Goal: Task Accomplishment & Management: Manage account settings

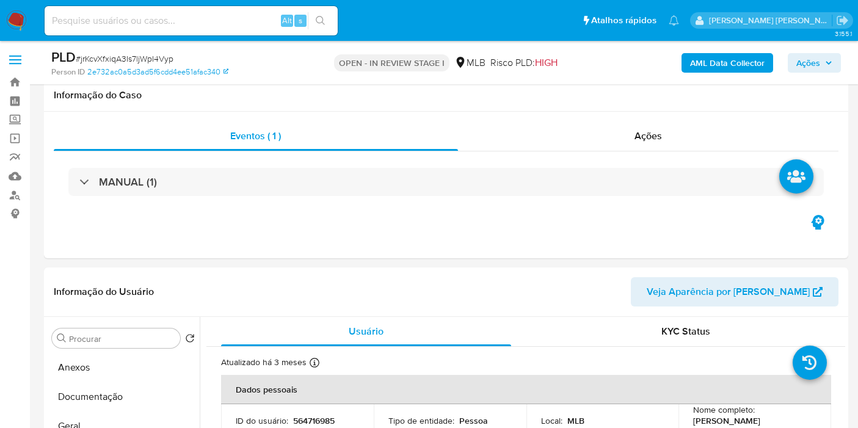
select select "10"
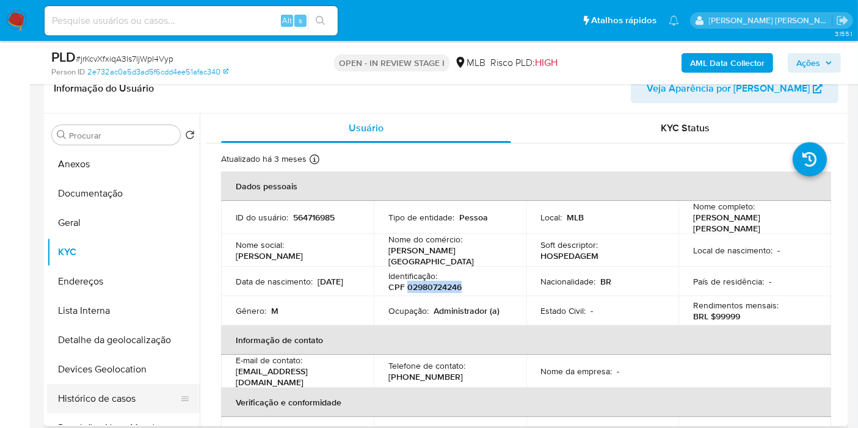
click at [134, 387] on button "Histórico de casos" at bounding box center [118, 398] width 143 height 29
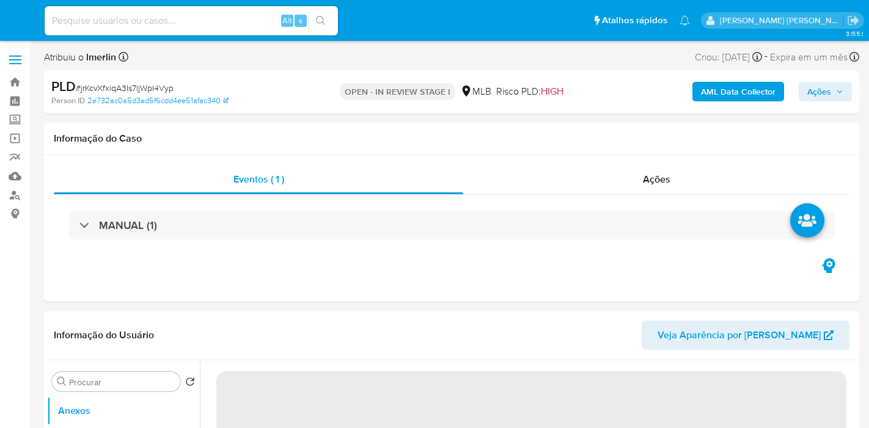
select select "10"
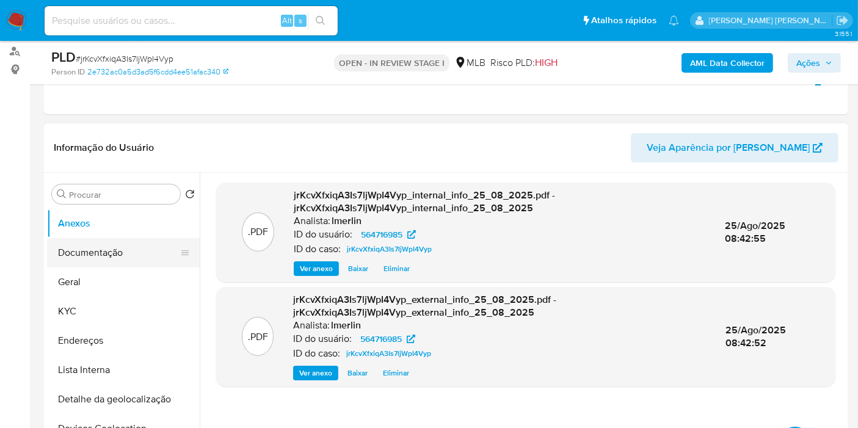
scroll to position [203, 0]
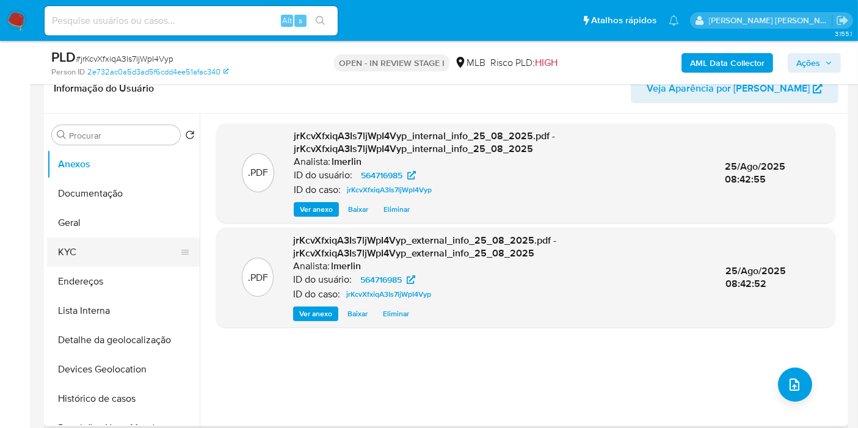
drag, startPoint x: 108, startPoint y: 250, endPoint x: 167, endPoint y: 253, distance: 58.7
click at [108, 250] on button "KYC" at bounding box center [118, 252] width 143 height 29
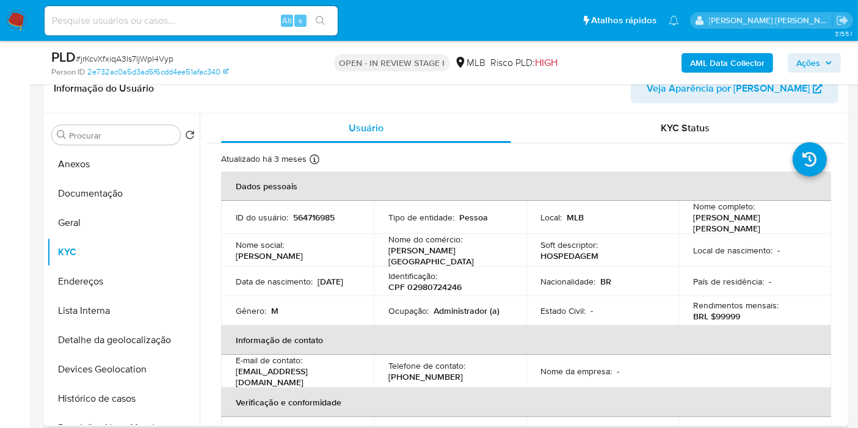
click at [443, 286] on p "CPF 02980724246" at bounding box center [424, 287] width 73 height 11
copy p "02980724246"
click at [434, 254] on p "[PERSON_NAME][GEOGRAPHIC_DATA]" at bounding box center [447, 256] width 118 height 22
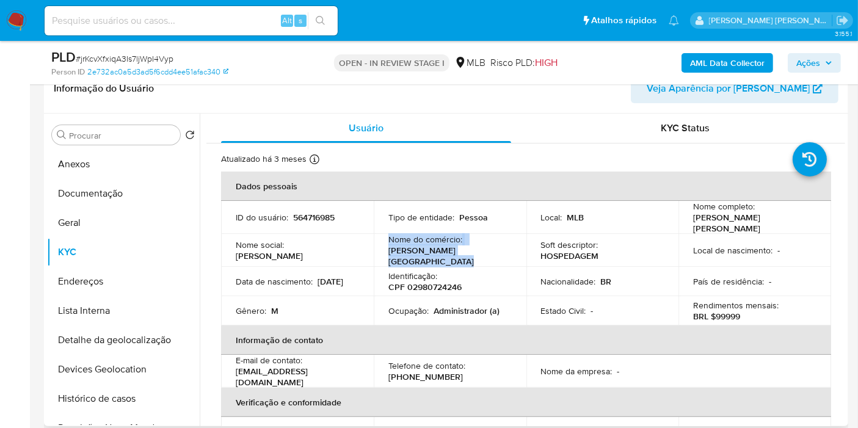
click at [434, 254] on p "[PERSON_NAME][GEOGRAPHIC_DATA]" at bounding box center [447, 256] width 118 height 22
click at [471, 255] on div "Nome do comércio : [PERSON_NAME][GEOGRAPHIC_DATA]" at bounding box center [449, 250] width 123 height 33
drag, startPoint x: 443, startPoint y: 254, endPoint x: 387, endPoint y: 253, distance: 55.6
click at [388, 253] on div "Nome do comércio : [PERSON_NAME][GEOGRAPHIC_DATA]" at bounding box center [449, 250] width 123 height 33
copy p "[PERSON_NAME][GEOGRAPHIC_DATA]"
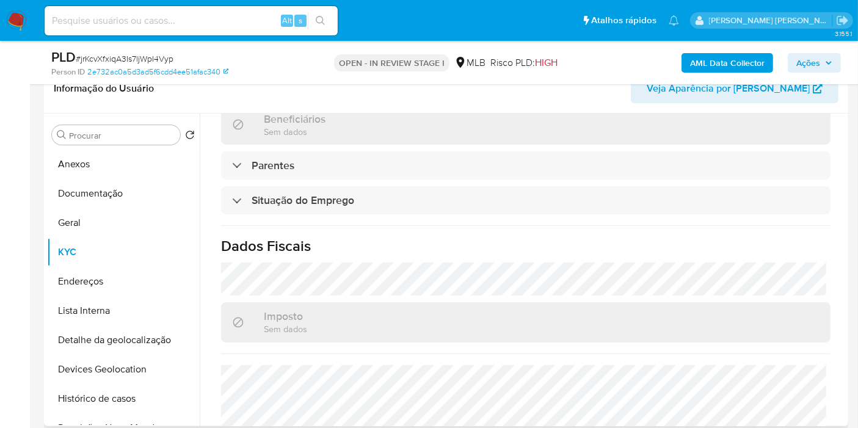
scroll to position [558, 0]
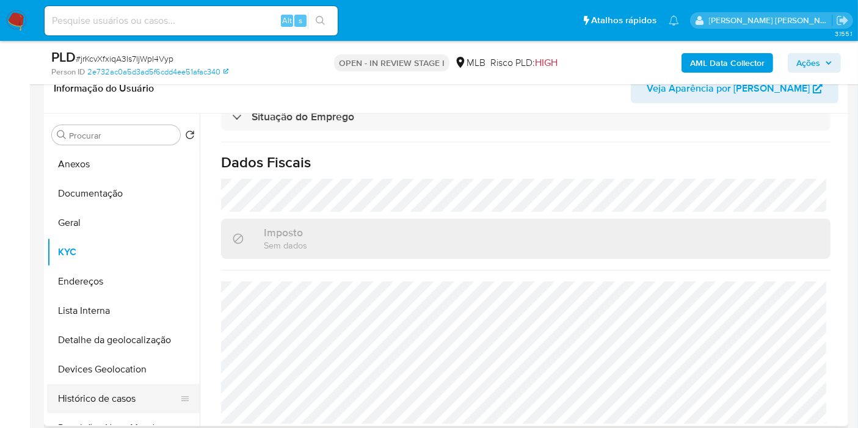
click at [111, 395] on button "Histórico de casos" at bounding box center [118, 398] width 143 height 29
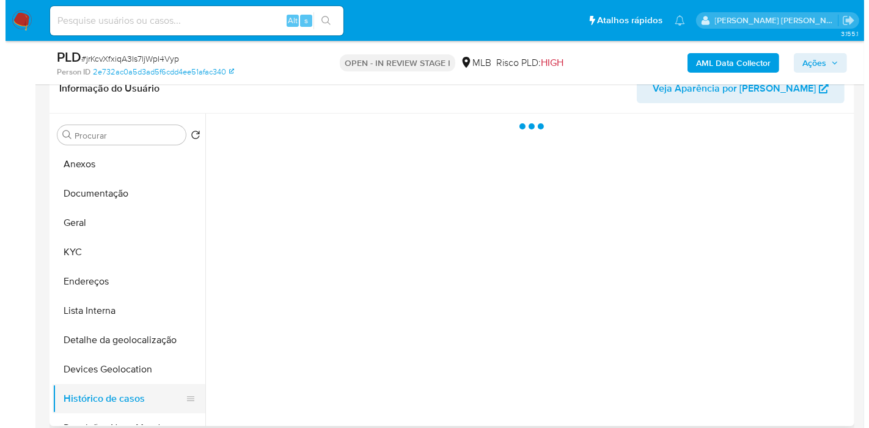
scroll to position [0, 0]
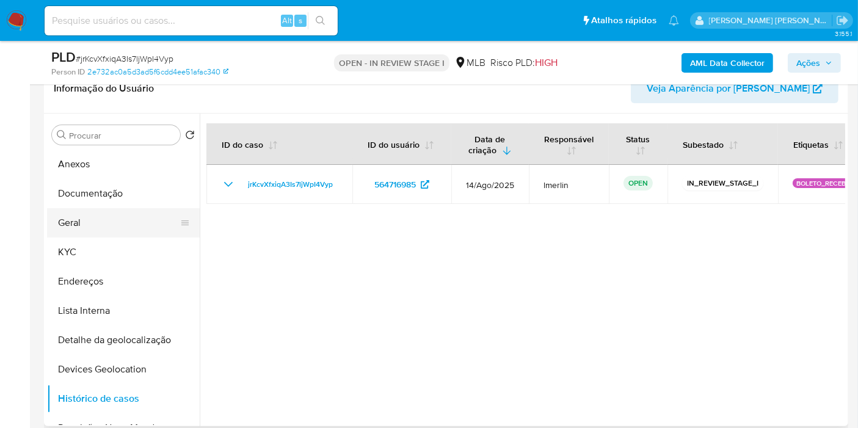
click at [89, 236] on button "Geral" at bounding box center [118, 222] width 143 height 29
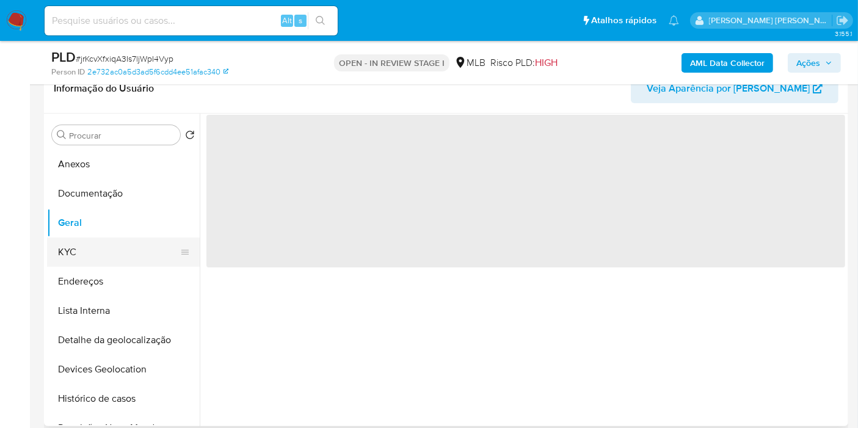
click at [89, 247] on button "KYC" at bounding box center [118, 252] width 143 height 29
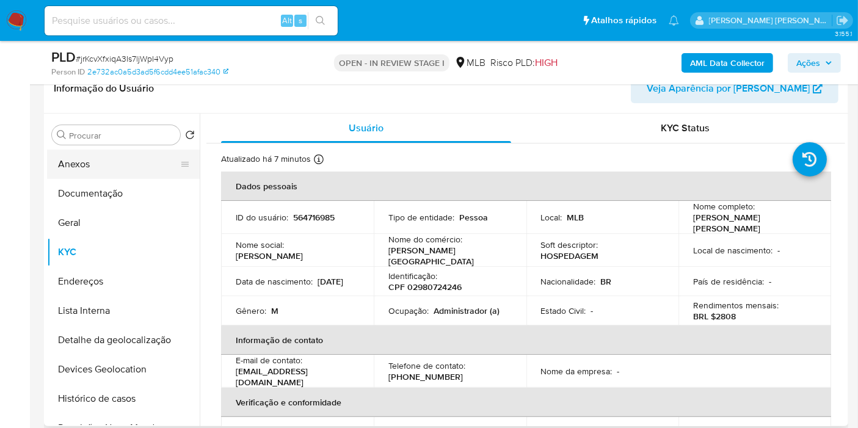
click at [103, 159] on button "Anexos" at bounding box center [118, 164] width 143 height 29
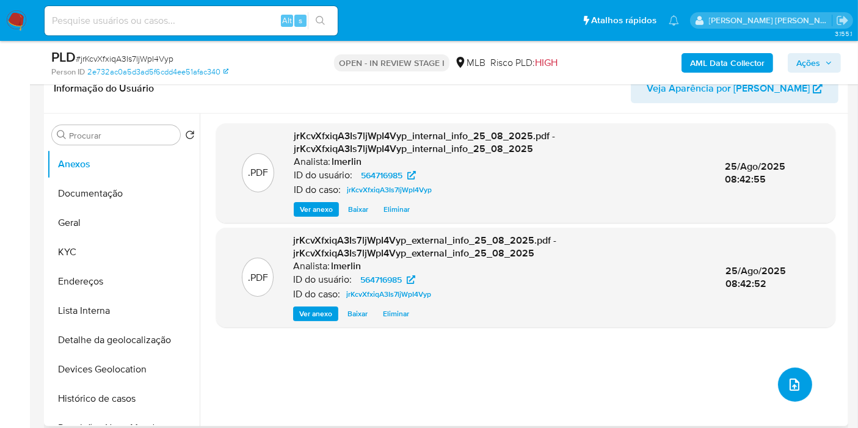
click at [790, 379] on icon "upload-file" at bounding box center [795, 385] width 10 height 12
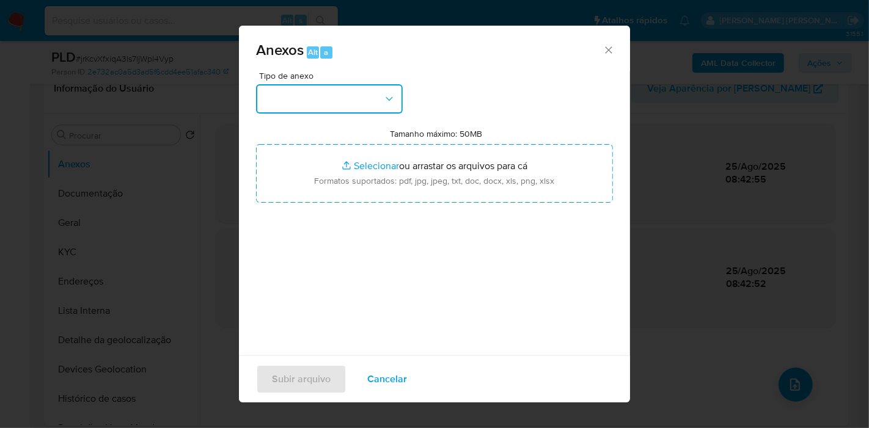
click at [344, 100] on button "button" at bounding box center [329, 98] width 147 height 29
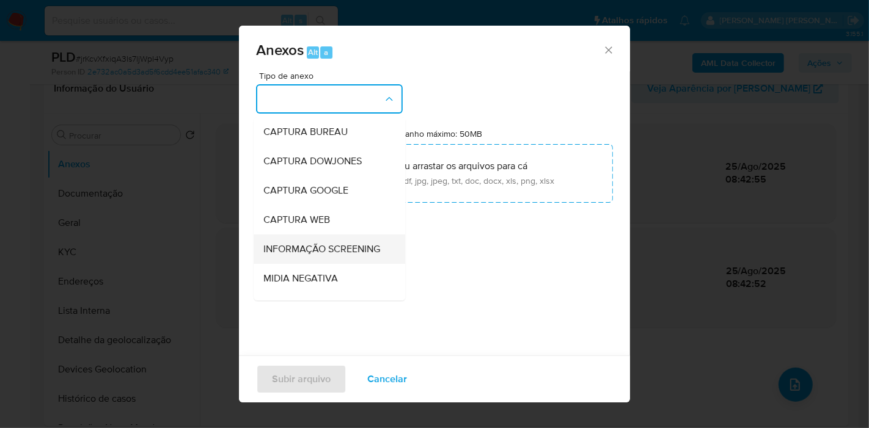
scroll to position [136, 0]
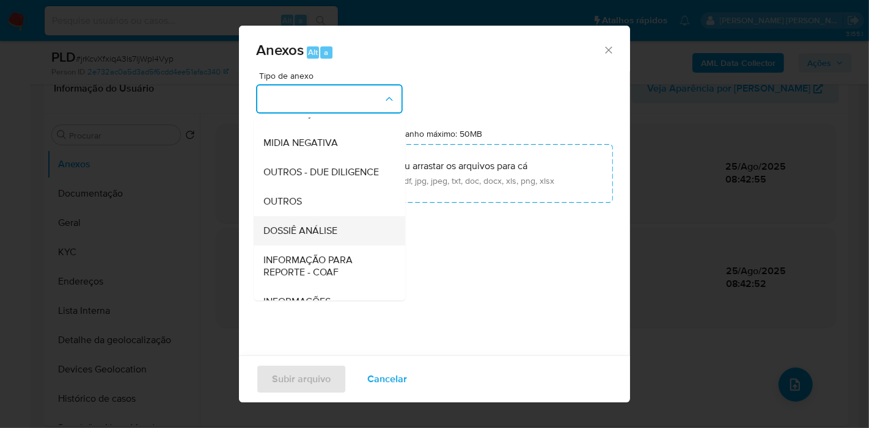
click at [335, 237] on span "DOSSIÊ ANÁLISE" at bounding box center [300, 231] width 74 height 12
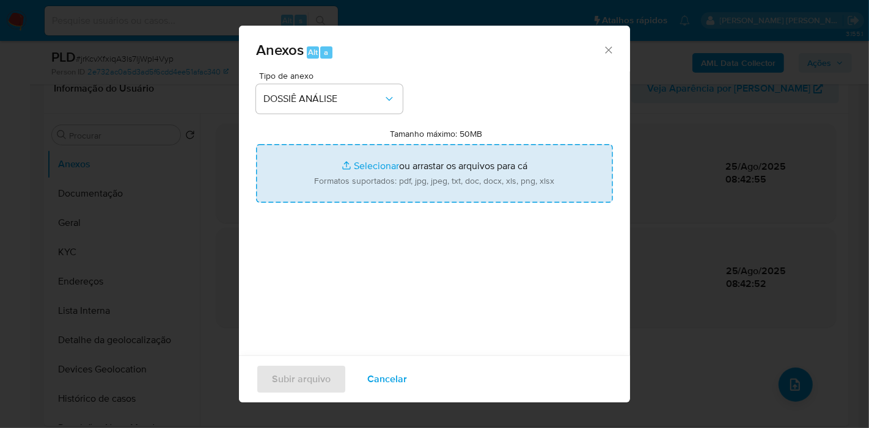
click at [357, 201] on input "Tamanho máximo: 50MB Selecionar arquivos" at bounding box center [434, 173] width 357 height 59
type input "C:\fakepath\Mulan 564716985_2025_08_25_07_53_49.xlsx"
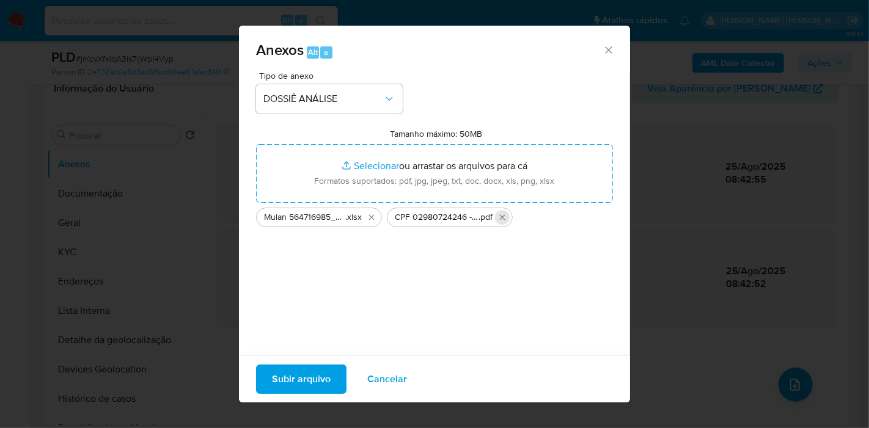
click at [501, 216] on icon "Excluir CPF 02980724246 - LEONARDO OLEGARIO DE OLIVEIRA DE SOUZA.pdf" at bounding box center [502, 218] width 10 height 10
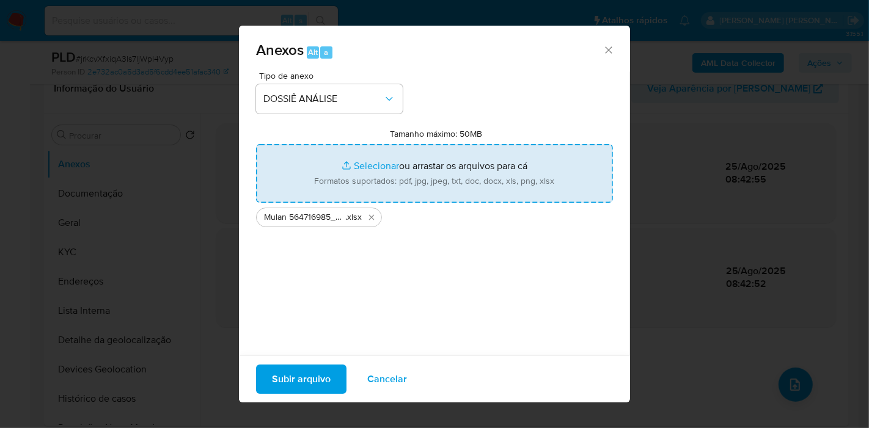
click at [358, 159] on input "Tamanho máximo: 50MB Selecionar arquivos" at bounding box center [434, 173] width 357 height 59
type input "C:\fakepath\CPF 02980724246 - [PERSON_NAME] [PERSON_NAME].pdf"
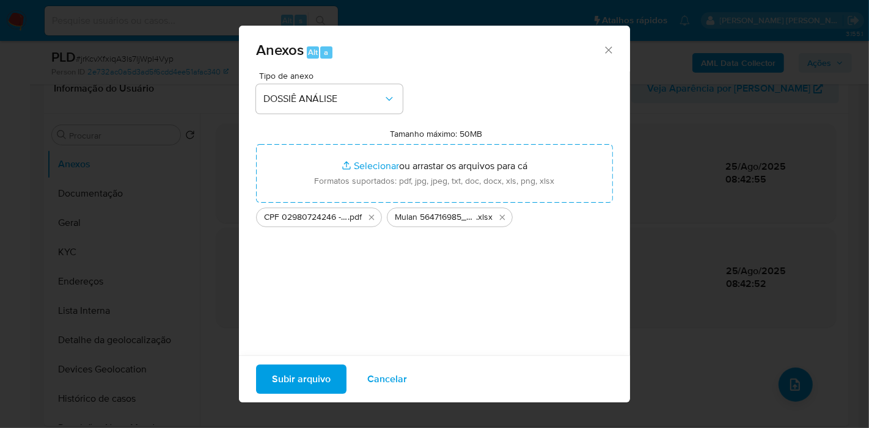
click at [310, 374] on span "Subir arquivo" at bounding box center [301, 379] width 59 height 27
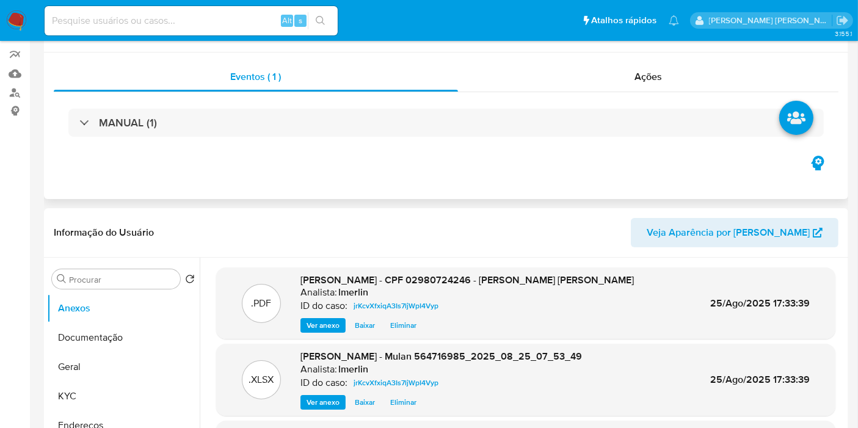
scroll to position [0, 0]
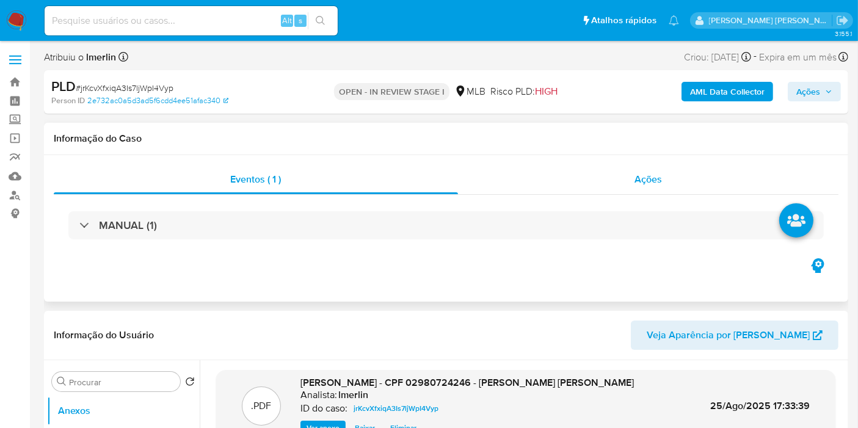
click at [650, 182] on span "Ações" at bounding box center [648, 179] width 27 height 14
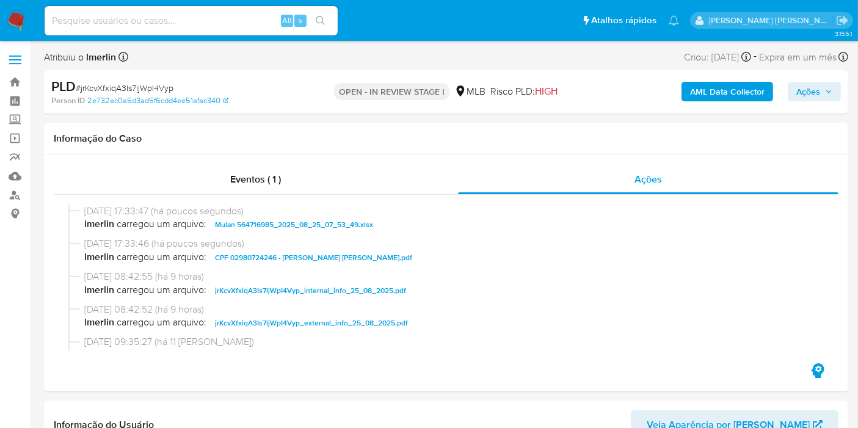
click at [816, 90] on span "Ações" at bounding box center [808, 92] width 24 height 20
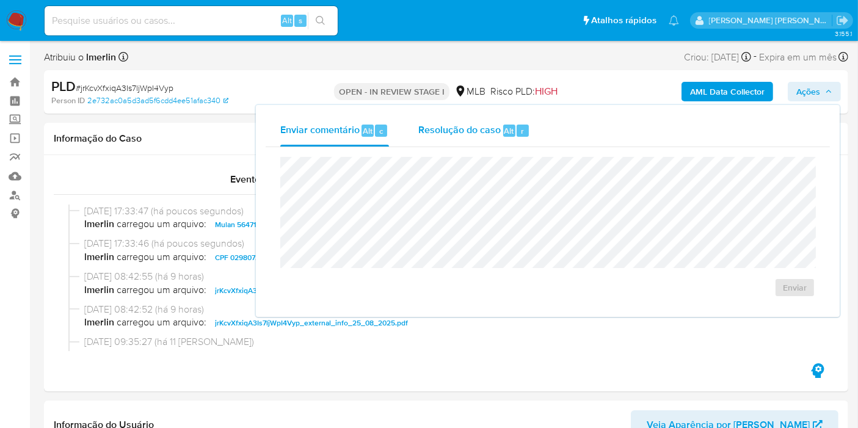
click at [446, 123] on span "Resolução do caso" at bounding box center [459, 130] width 82 height 14
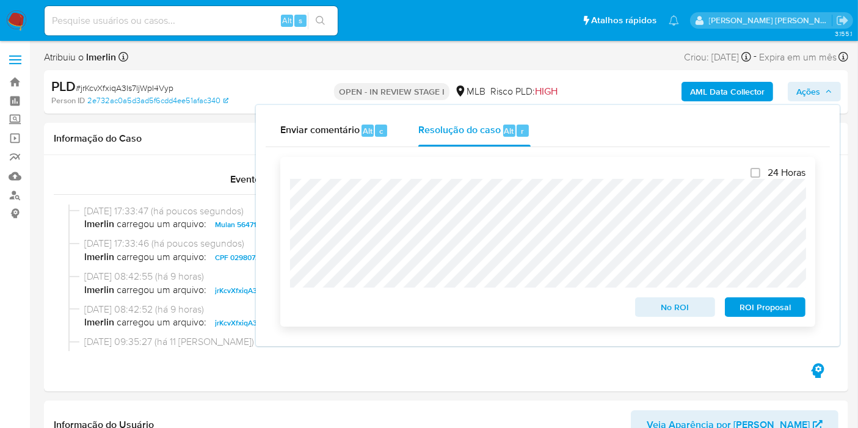
click at [652, 308] on span "No ROI" at bounding box center [676, 307] width 64 height 17
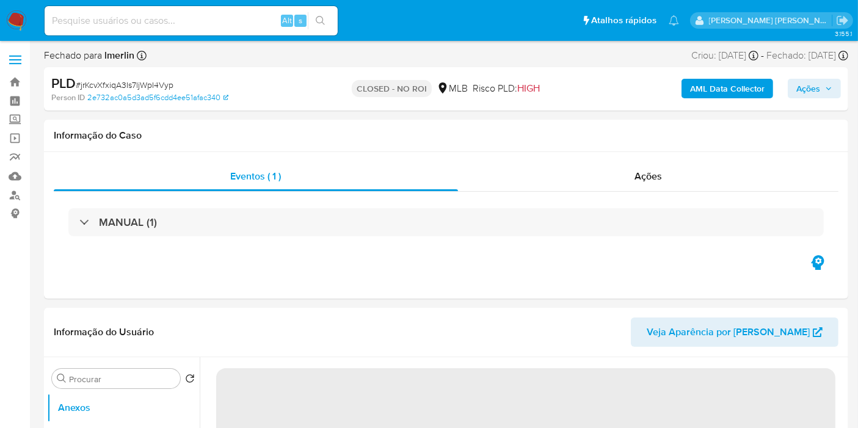
select select "10"
